Goal: Task Accomplishment & Management: Complete application form

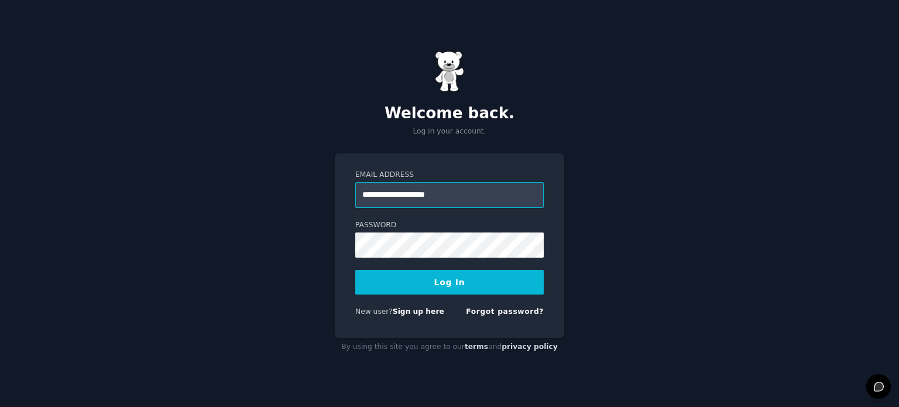
click at [400, 198] on input "**********" at bounding box center [449, 195] width 188 height 26
type input "*"
click at [380, 194] on input "Email Address" at bounding box center [449, 195] width 188 height 26
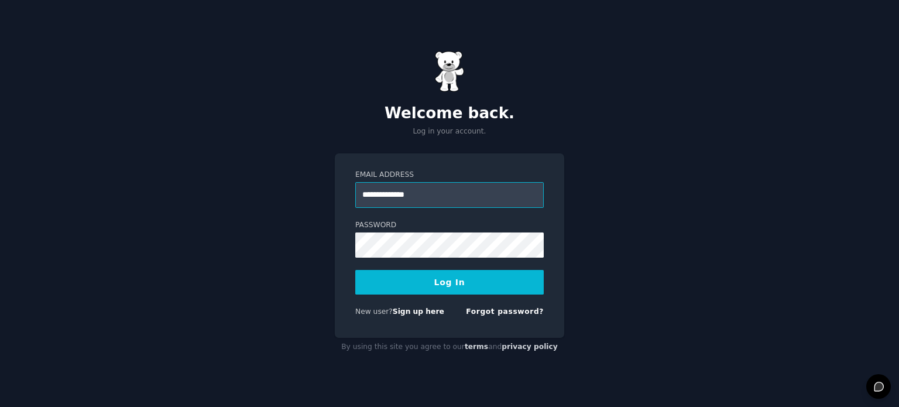
type input "*******"
type input "**********"
click at [409, 283] on button "Log In" at bounding box center [449, 282] width 188 height 25
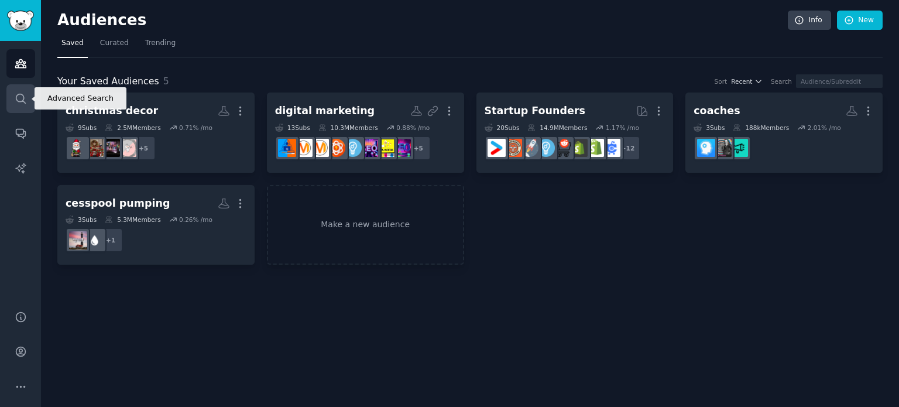
click at [32, 100] on link "Search" at bounding box center [20, 98] width 29 height 29
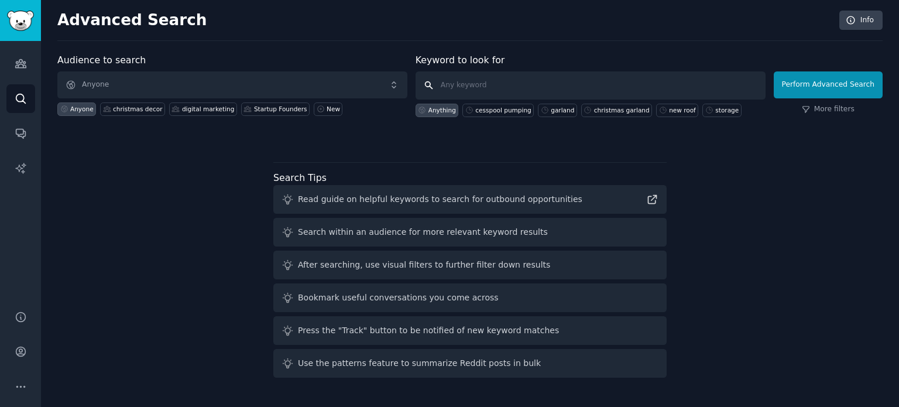
click at [456, 90] on input "text" at bounding box center [591, 85] width 350 height 28
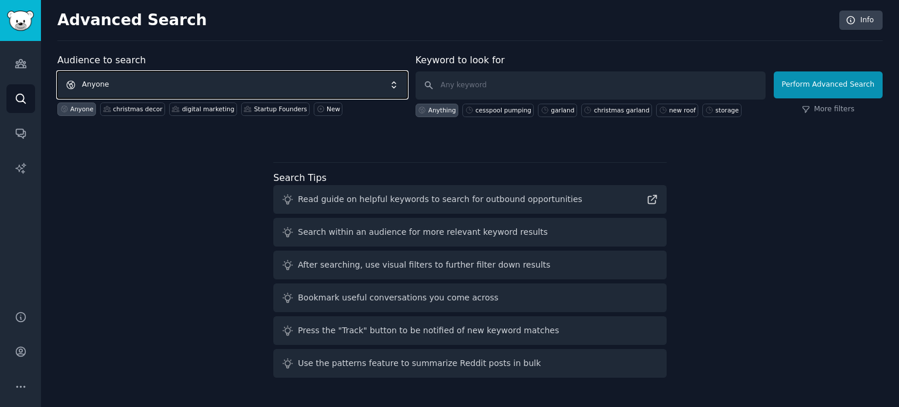
click at [328, 84] on span "Anyone" at bounding box center [232, 84] width 350 height 27
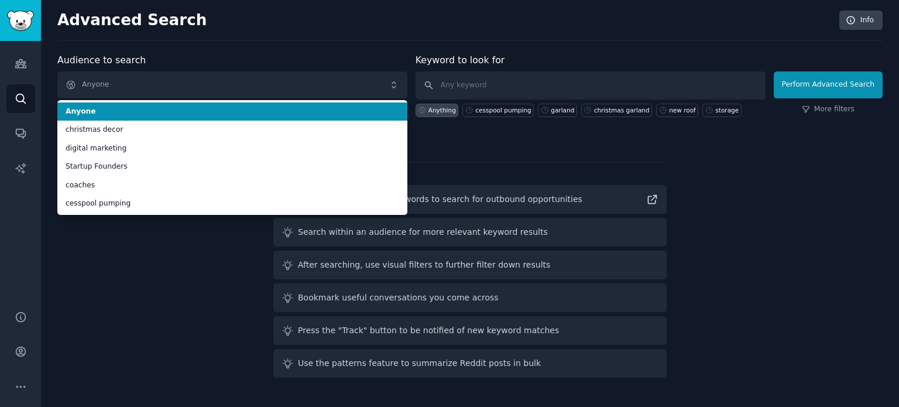
click at [172, 110] on span "Anyone" at bounding box center [233, 112] width 334 height 11
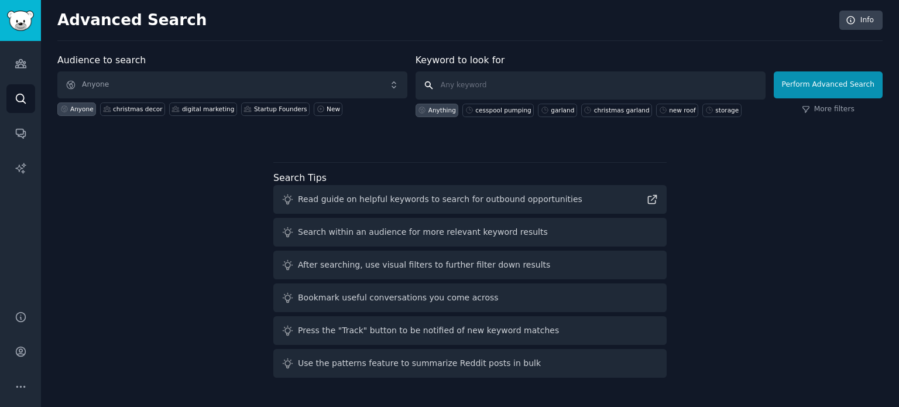
click at [470, 80] on input "text" at bounding box center [591, 85] width 350 height 28
type input "c"
type input "deep cleaning"
click button "Perform Advanced Search" at bounding box center [828, 84] width 109 height 27
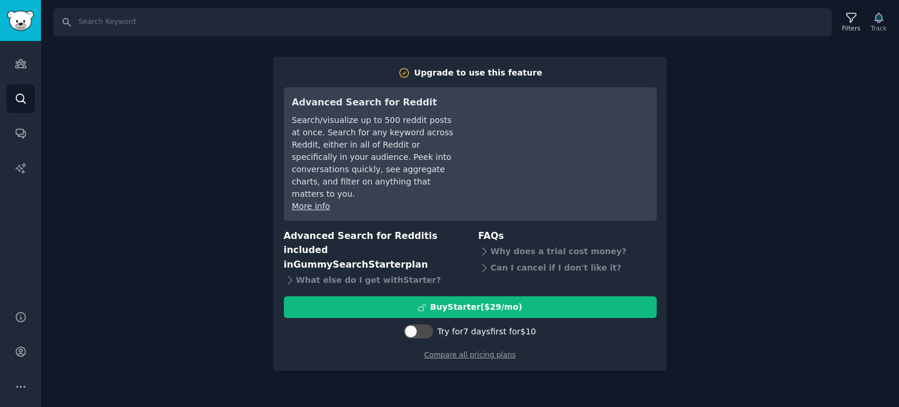
click at [732, 187] on div "Search Filters Track Upgrade to use this feature Advanced Search for Reddit Sea…" at bounding box center [470, 203] width 858 height 407
click at [447, 344] on div "Upgrade to use this feature Advanced Search for Reddit Search/visualize up to 5…" at bounding box center [469, 214] width 393 height 314
click at [23, 61] on icon "Sidebar" at bounding box center [20, 64] width 11 height 8
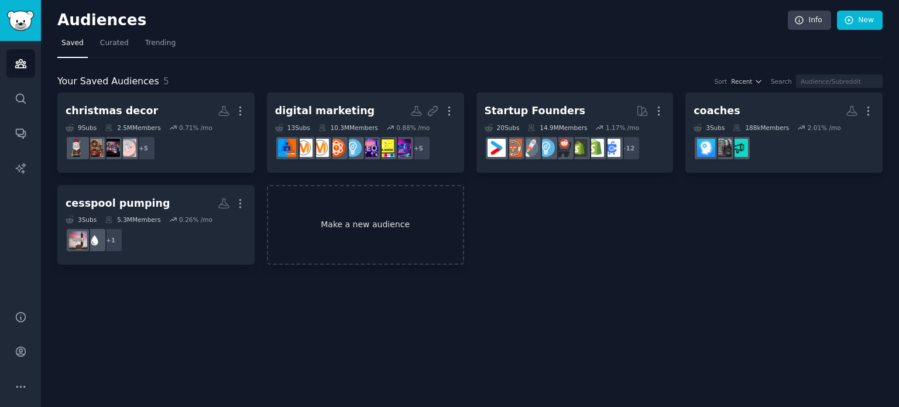
click at [330, 216] on link "Make a new audience" at bounding box center [365, 225] width 197 height 80
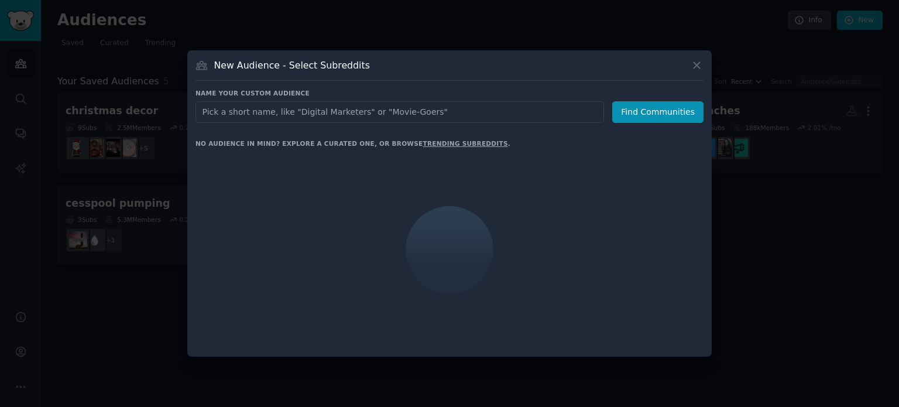
click at [331, 114] on input "text" at bounding box center [400, 112] width 409 height 22
type input "d"
type input "[US_STATE]"
click button "Find Communities" at bounding box center [657, 112] width 91 height 22
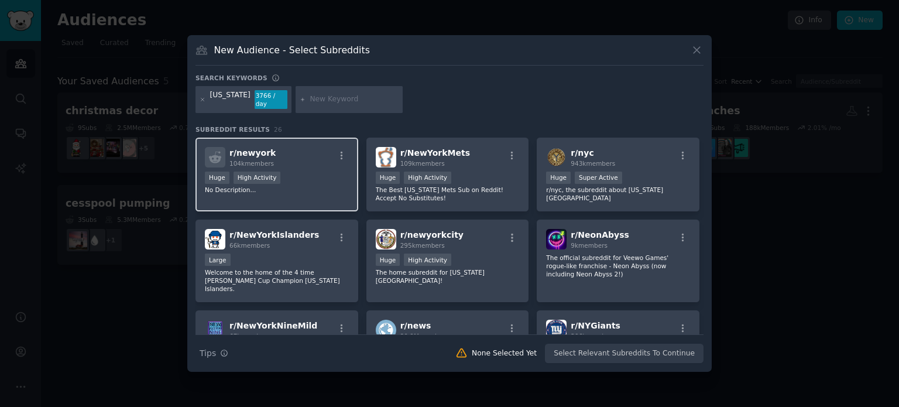
click at [293, 147] on div "r/ newyork 104k members" at bounding box center [277, 157] width 144 height 20
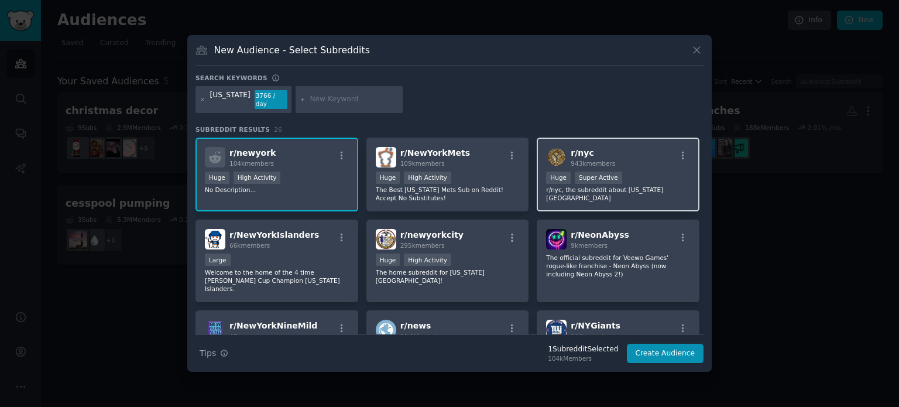
click at [656, 152] on div "r/ nyc 943k members" at bounding box center [618, 157] width 144 height 20
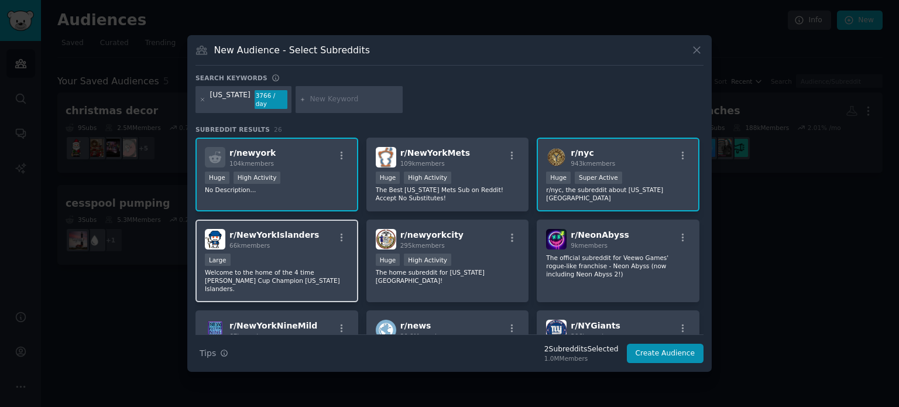
click at [293, 259] on div "Large" at bounding box center [277, 260] width 144 height 15
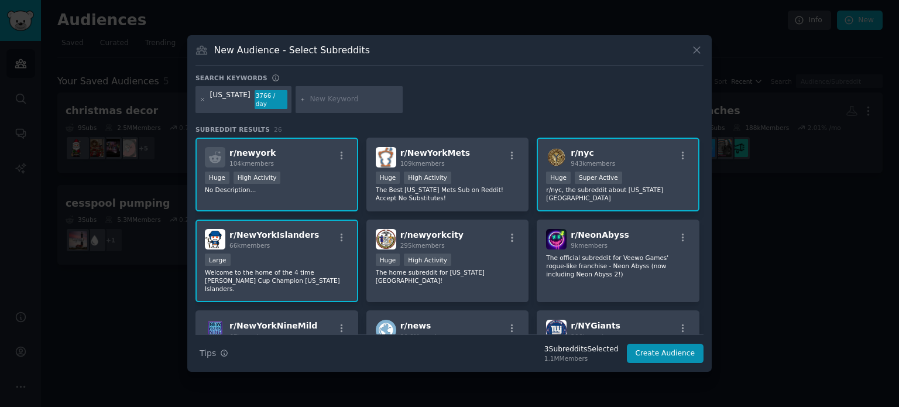
click at [297, 253] on div "Large" at bounding box center [277, 260] width 144 height 15
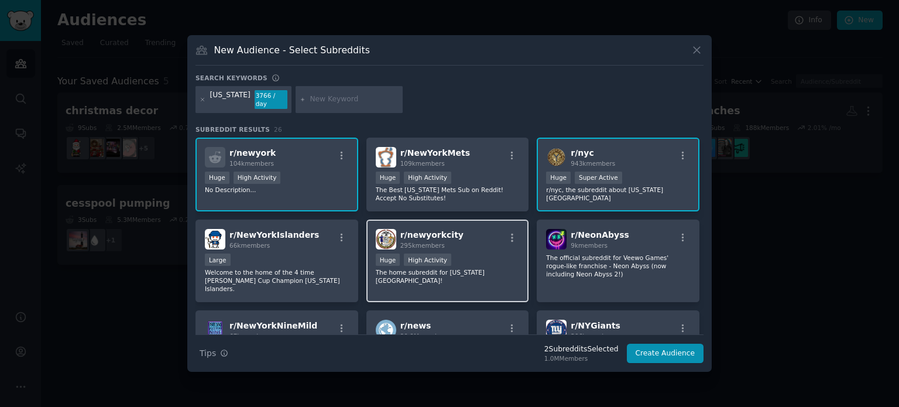
click at [460, 260] on div ">= 80th percentile for submissions / day Huge High Activity" at bounding box center [448, 260] width 144 height 15
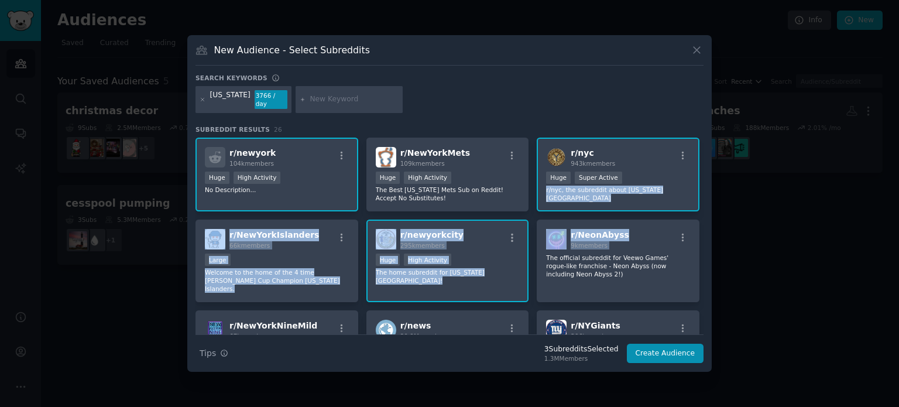
drag, startPoint x: 704, startPoint y: 166, endPoint x: 700, endPoint y: 220, distance: 54.0
click at [700, 220] on div "New Audience - Select Subreddits Search keywords [US_STATE] 3766 / day Subreddi…" at bounding box center [449, 203] width 524 height 337
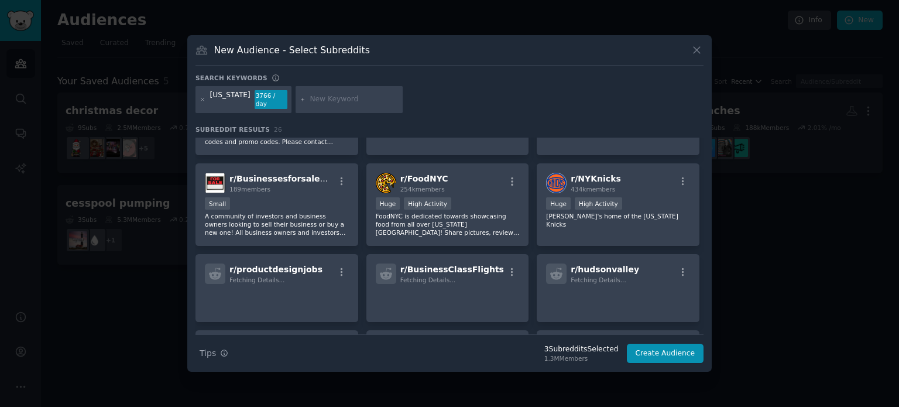
scroll to position [428, 0]
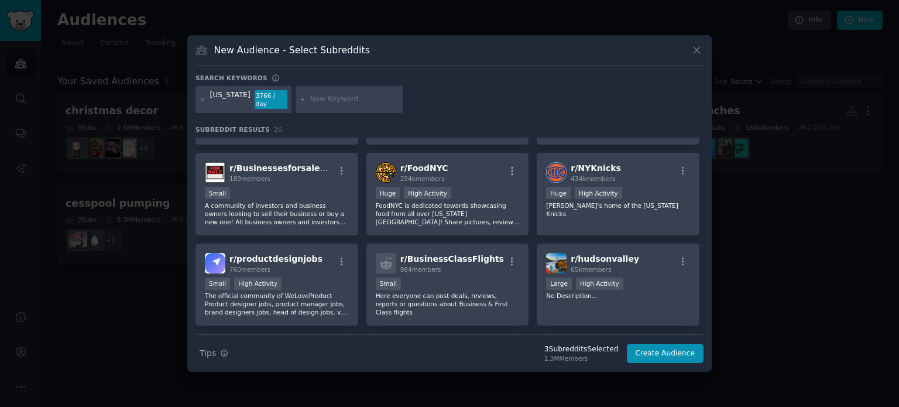
click at [316, 98] on input "text" at bounding box center [354, 99] width 89 height 11
type input "home"
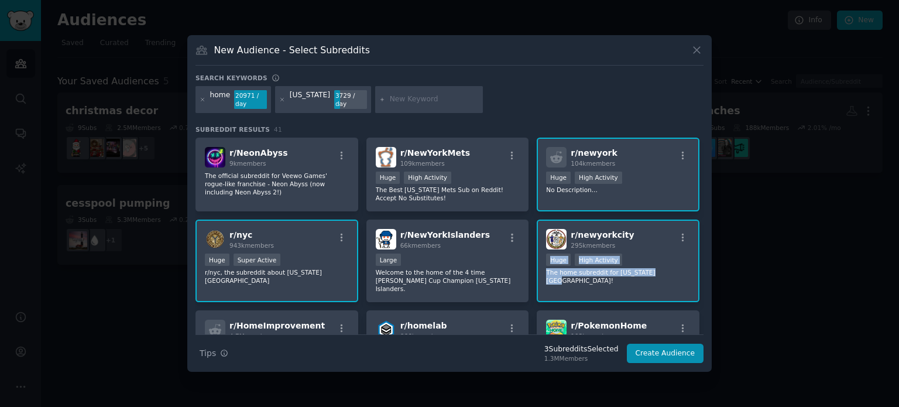
drag, startPoint x: 703, startPoint y: 225, endPoint x: 710, endPoint y: 292, distance: 67.1
click at [710, 292] on div "New Audience - Select Subreddits Search keywords home 20971 / day [US_STATE] 37…" at bounding box center [449, 203] width 524 height 337
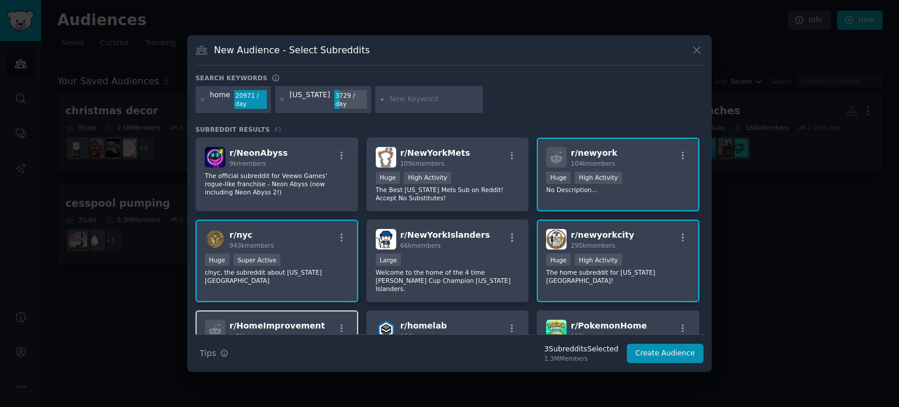
click at [318, 323] on div "r/ HomeImprovement 4.7M members" at bounding box center [277, 330] width 144 height 20
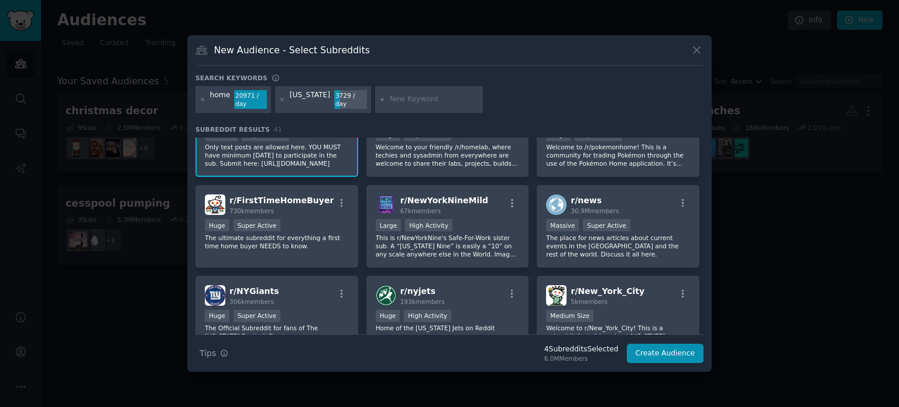
scroll to position [217, 0]
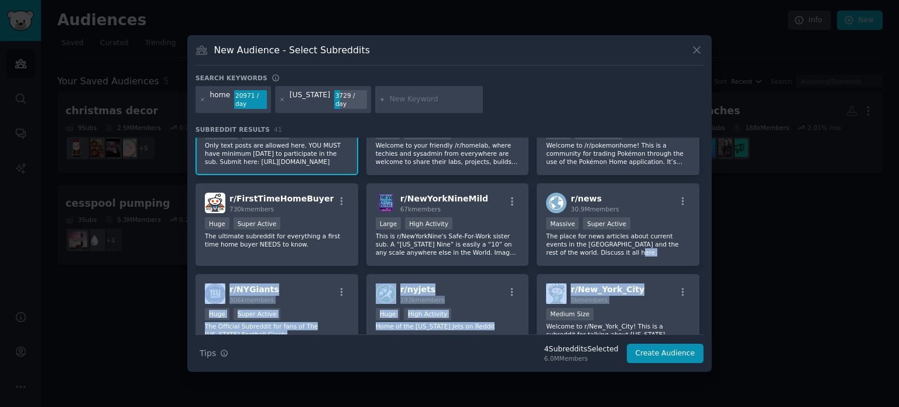
drag, startPoint x: 704, startPoint y: 250, endPoint x: 705, endPoint y: 274, distance: 24.0
click at [705, 274] on div "New Audience - Select Subreddits Search keywords home 20971 / day [US_STATE] 37…" at bounding box center [449, 203] width 524 height 337
click at [684, 258] on div "r/ NeonAbyss 9k members The official subreddit for Veewo Games' rogue-like fran…" at bounding box center [450, 183] width 508 height 526
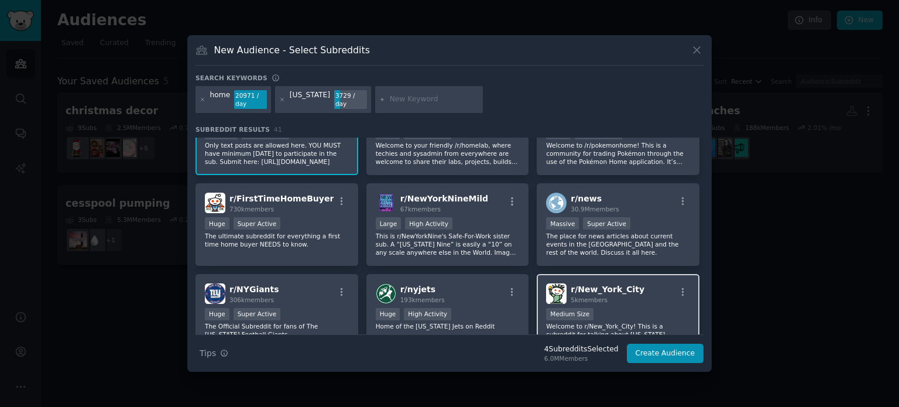
click at [604, 308] on div "Medium Size" at bounding box center [618, 315] width 144 height 15
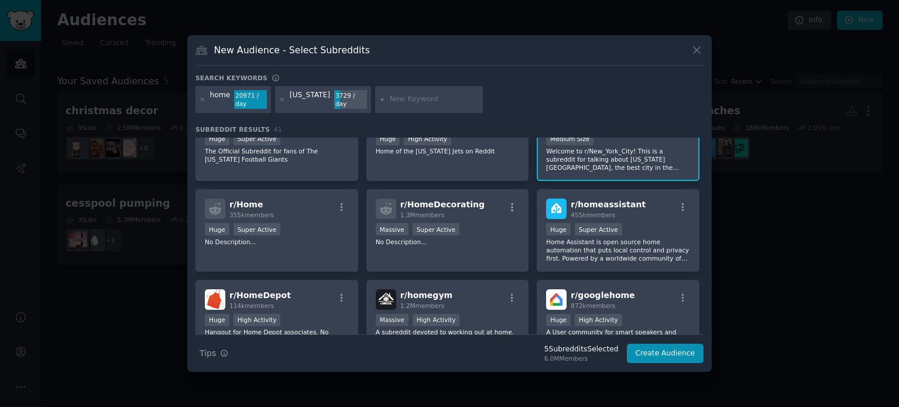
scroll to position [393, 0]
click at [471, 243] on div "r/ HomeDecorating 1.3M members Massive Super Active No Description..." at bounding box center [447, 229] width 163 height 83
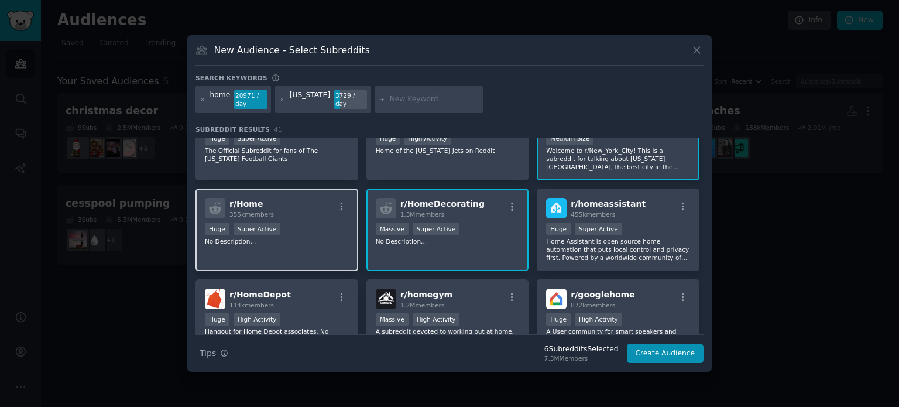
click at [313, 245] on div "r/ Home 355k members Huge Super Active No Description..." at bounding box center [277, 229] width 163 height 83
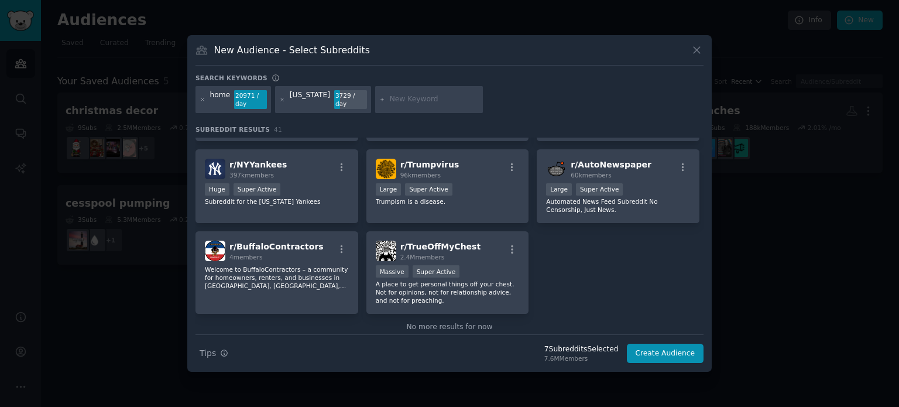
scroll to position [1063, 0]
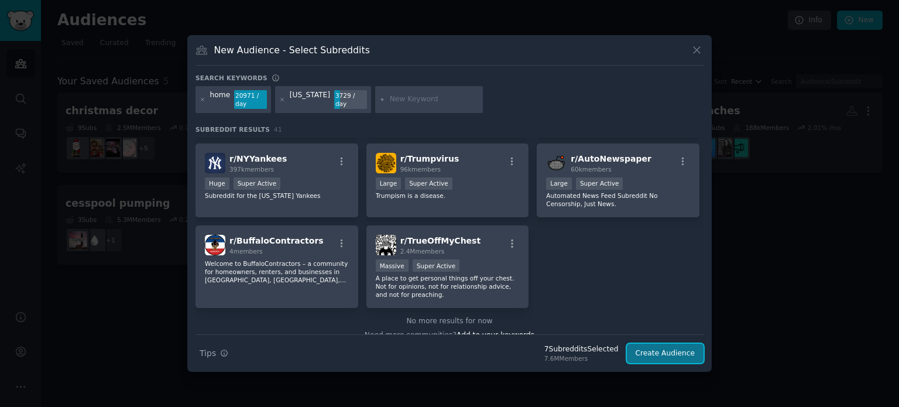
click at [656, 358] on button "Create Audience" at bounding box center [665, 354] width 77 height 20
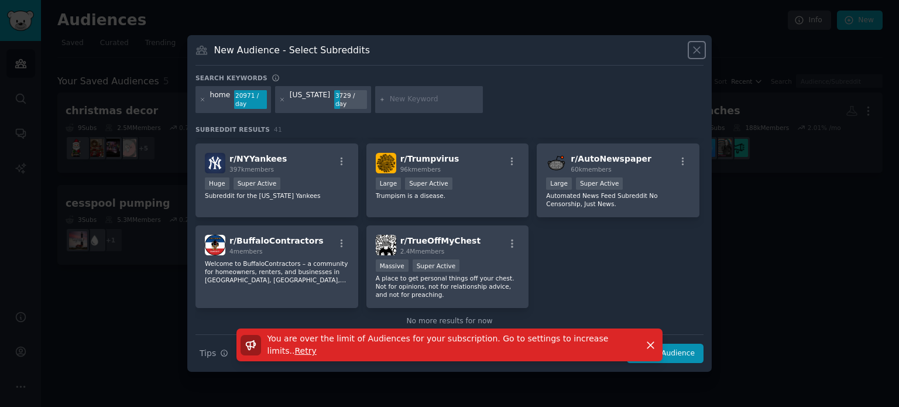
click at [695, 49] on icon at bounding box center [697, 50] width 6 height 6
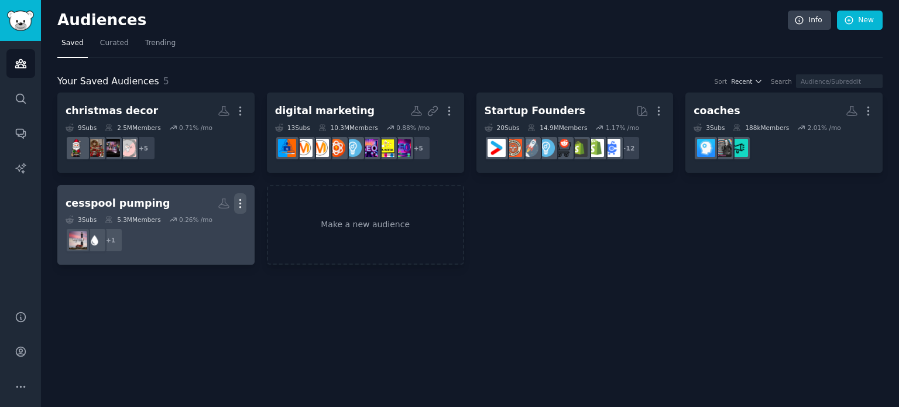
click at [245, 194] on button "More" at bounding box center [240, 203] width 12 height 20
click at [208, 228] on p "Delete" at bounding box center [208, 228] width 27 height 12
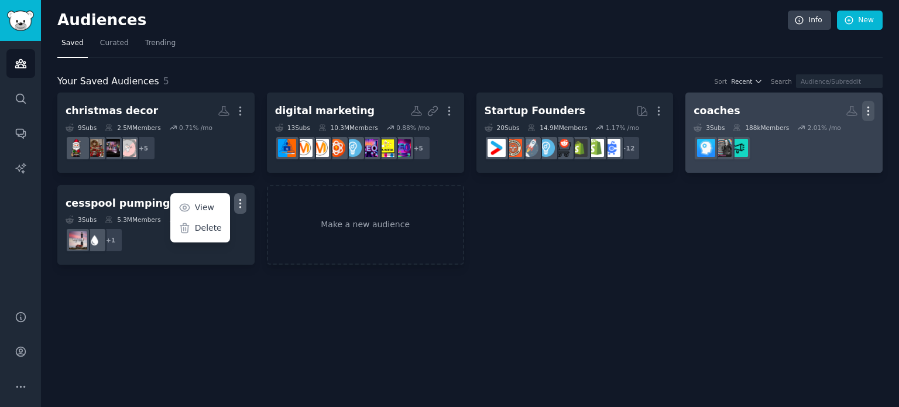
click at [869, 111] on icon "button" at bounding box center [868, 111] width 1 height 8
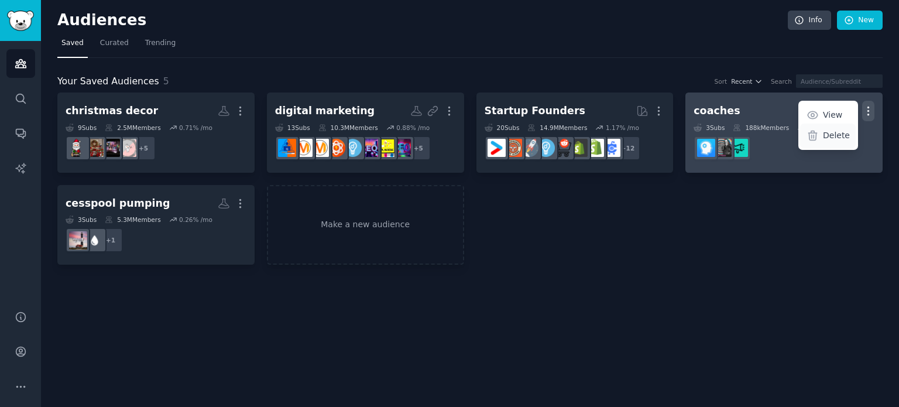
click at [834, 136] on p "Delete" at bounding box center [836, 135] width 27 height 12
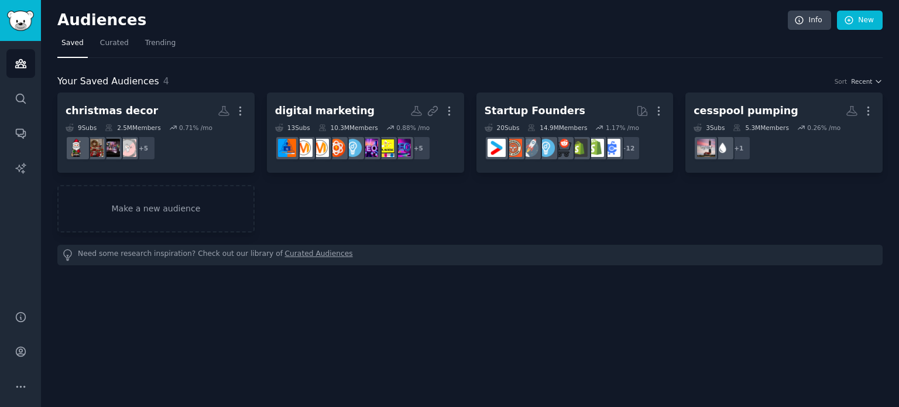
click at [500, 301] on div "Audiences Info New Saved Curated Trending Your Saved Audiences 4 Sort Recent ch…" at bounding box center [470, 203] width 858 height 407
click at [133, 208] on link "Make a new audience" at bounding box center [155, 208] width 197 height 47
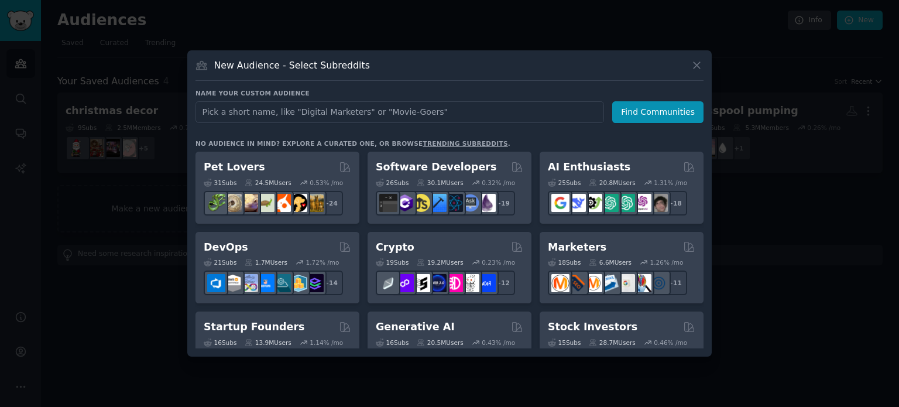
click at [271, 109] on input "text" at bounding box center [400, 112] width 409 height 22
type input "[US_STATE]"
click button "Find Communities" at bounding box center [657, 112] width 91 height 22
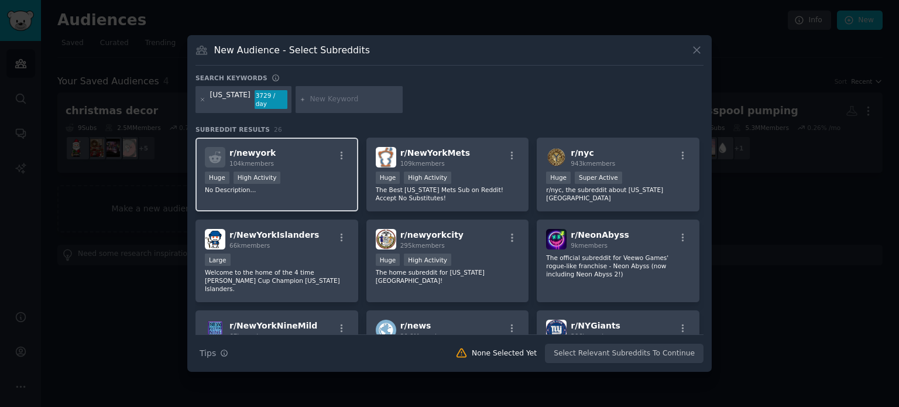
click at [309, 172] on div "Huge High Activity" at bounding box center [277, 179] width 144 height 15
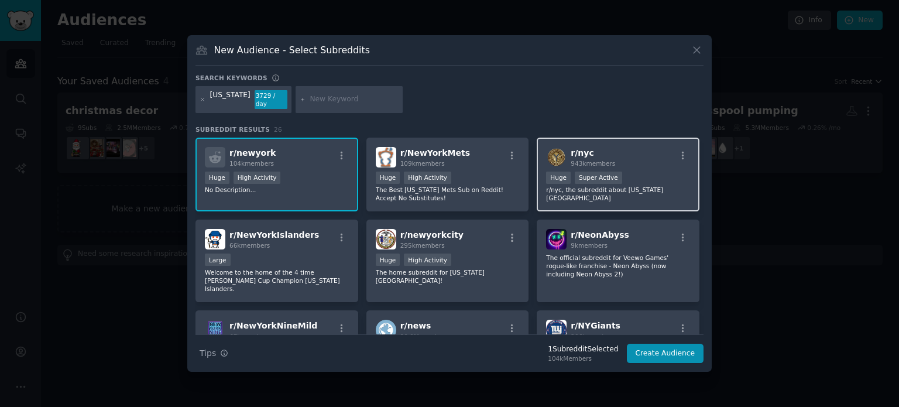
click at [631, 153] on div "r/ nyc 943k members" at bounding box center [618, 157] width 144 height 20
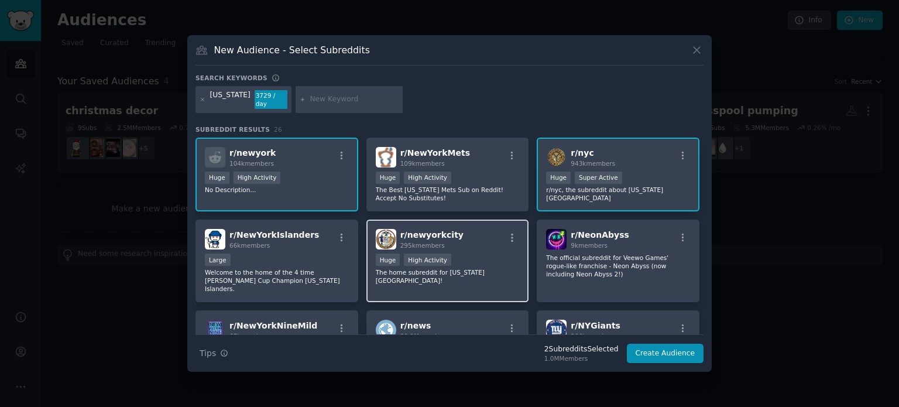
click at [490, 253] on div ">= 80th percentile for submissions / day Huge High Activity" at bounding box center [448, 260] width 144 height 15
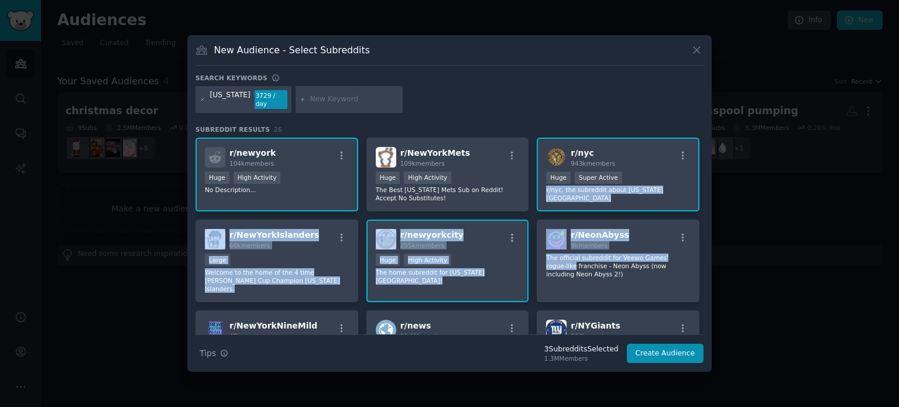
drag, startPoint x: 703, startPoint y: 175, endPoint x: 705, endPoint y: 245, distance: 69.7
click at [705, 245] on div "New Audience - Select Subreddits Search keywords [US_STATE] 3729 / day Subreddi…" at bounding box center [449, 203] width 524 height 337
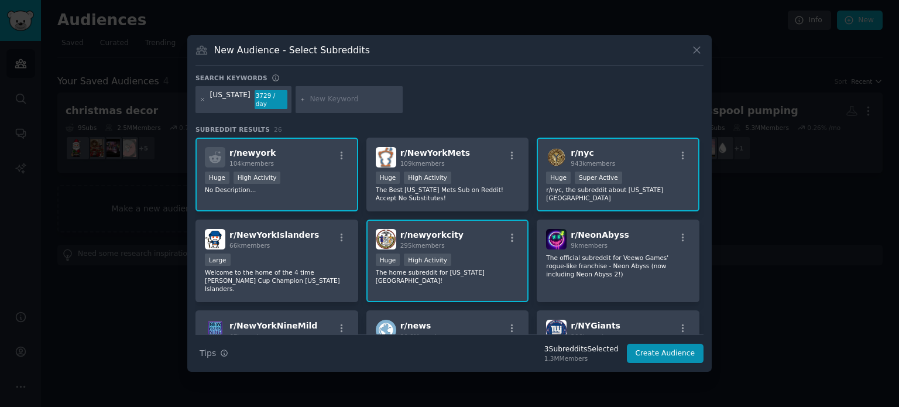
click at [625, 94] on div "[US_STATE] 3729 / day" at bounding box center [450, 101] width 508 height 31
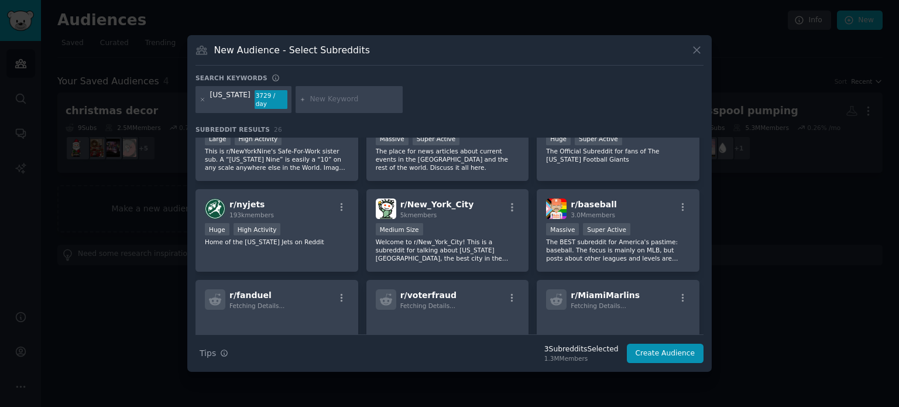
scroll to position [210, 0]
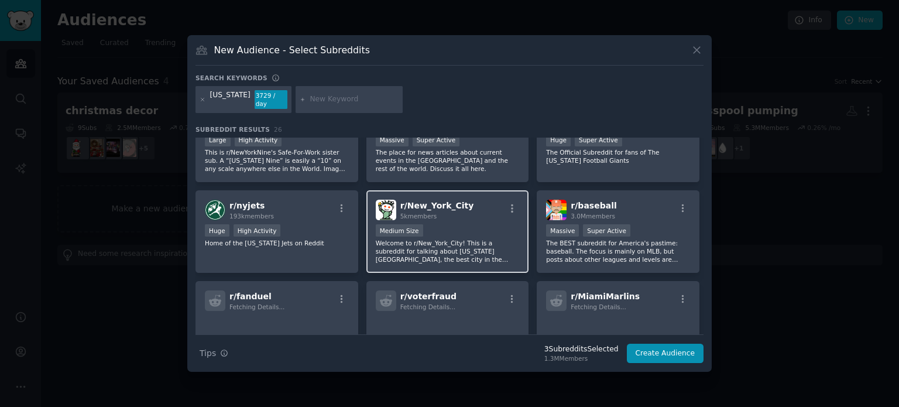
click at [444, 239] on p "Welcome to r/New_York_City! This is a subreddit for talking about [US_STATE][GE…" at bounding box center [448, 251] width 144 height 25
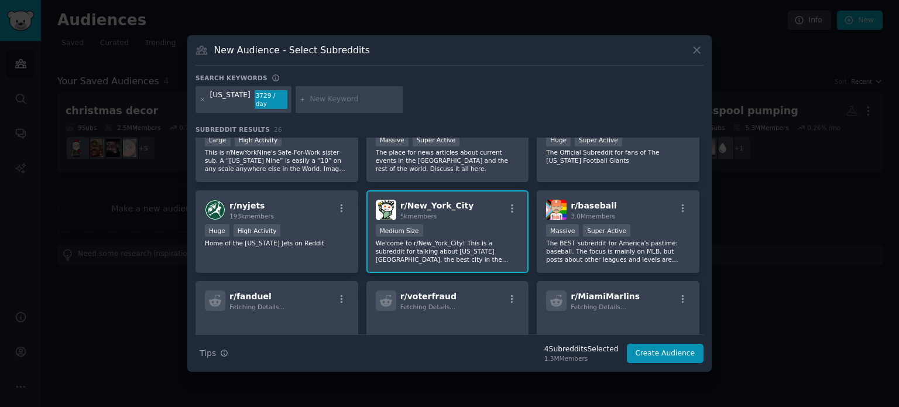
click at [314, 100] on input "text" at bounding box center [354, 99] width 89 height 11
type input "home improvement nyc"
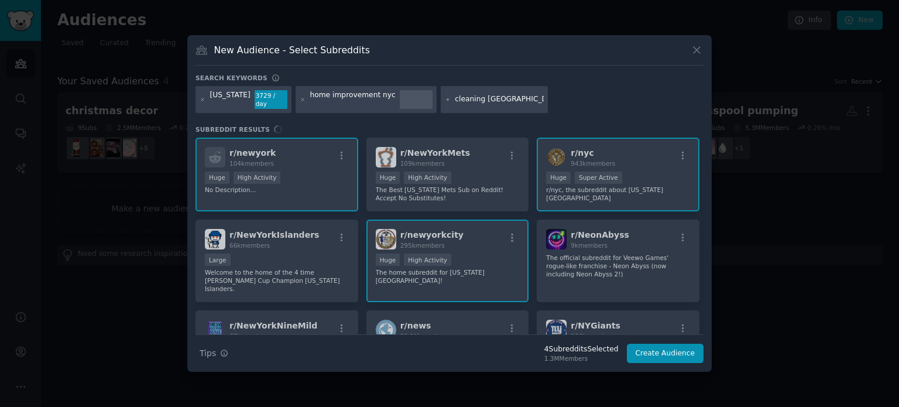
type input "cleaning nyc"
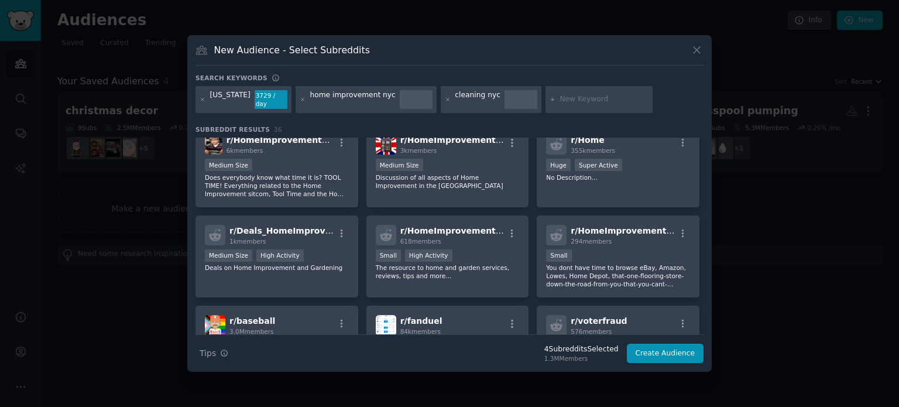
scroll to position [462, 0]
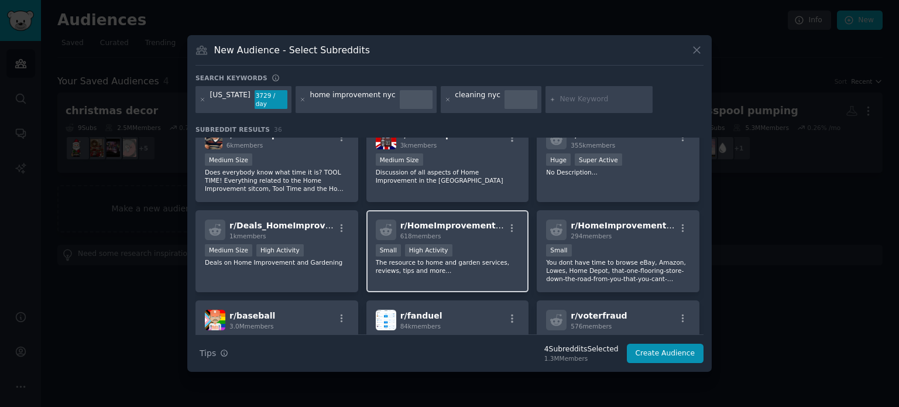
click at [458, 244] on div "Small High Activity" at bounding box center [448, 251] width 144 height 15
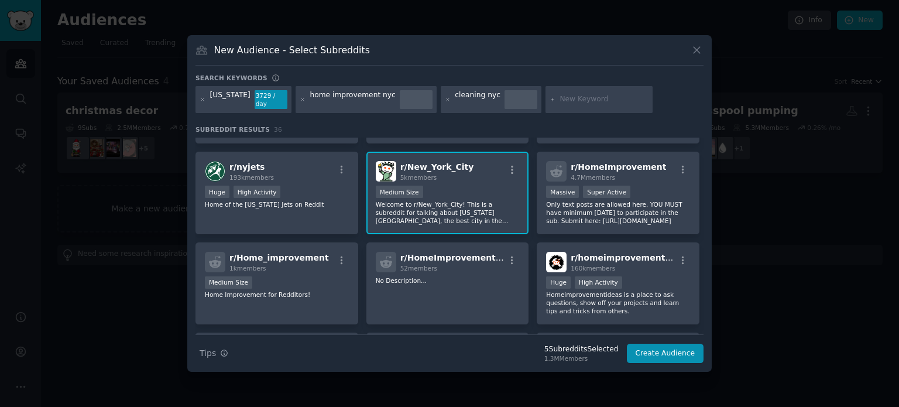
scroll to position [253, 0]
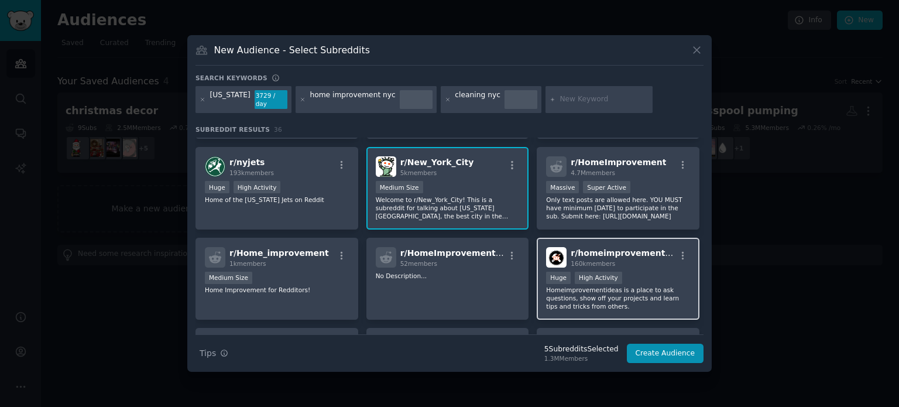
click at [616, 272] on div "Huge High Activity" at bounding box center [618, 279] width 144 height 15
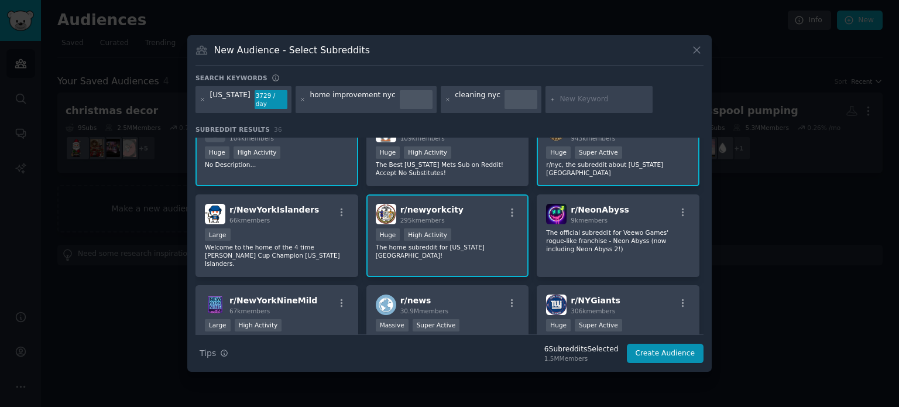
scroll to position [0, 0]
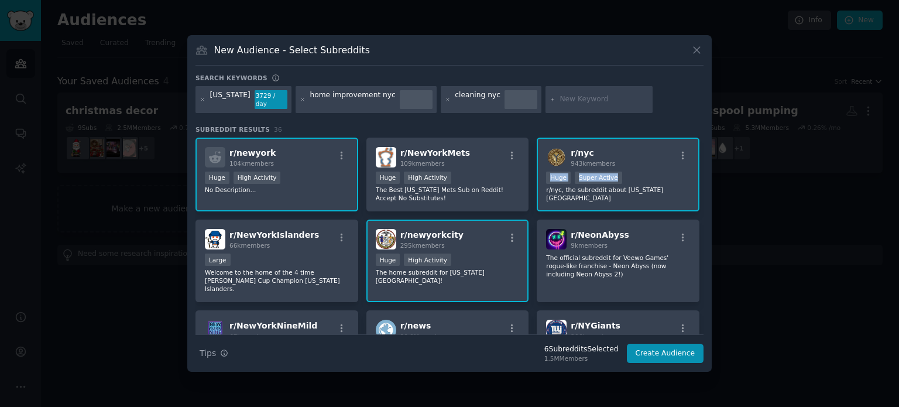
drag, startPoint x: 704, startPoint y: 153, endPoint x: 704, endPoint y: 164, distance: 11.7
click at [704, 164] on div "New Audience - Select Subreddits Search keywords [US_STATE] 3729 / day home imp…" at bounding box center [449, 203] width 524 height 337
